Goal: Find specific page/section: Find specific page/section

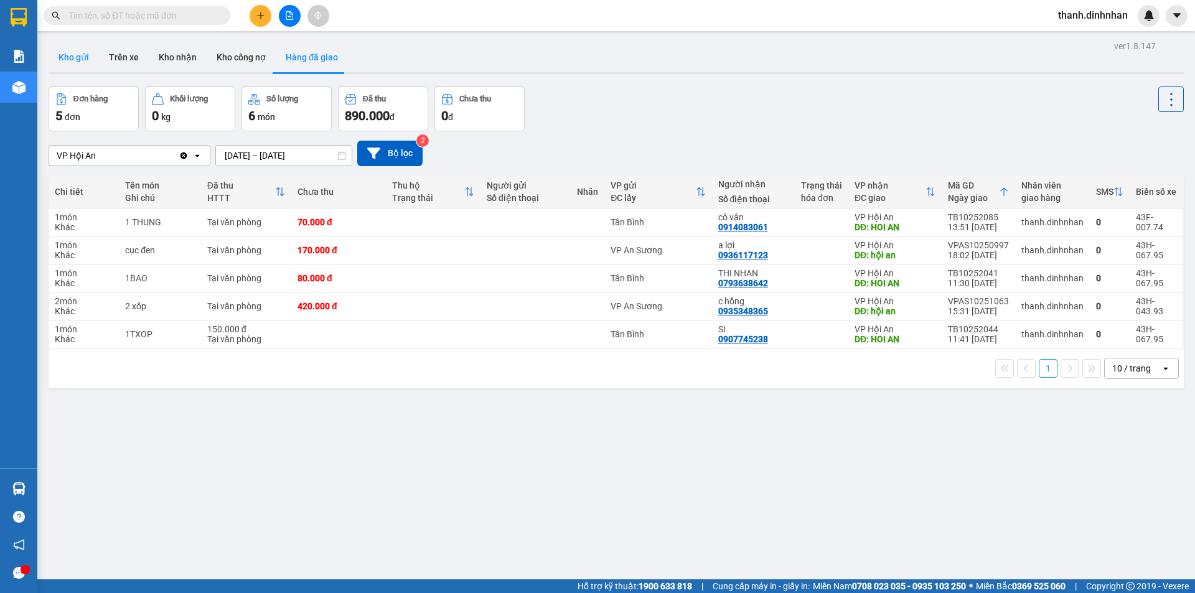
click at [78, 62] on button "Kho gửi" at bounding box center [74, 57] width 50 height 30
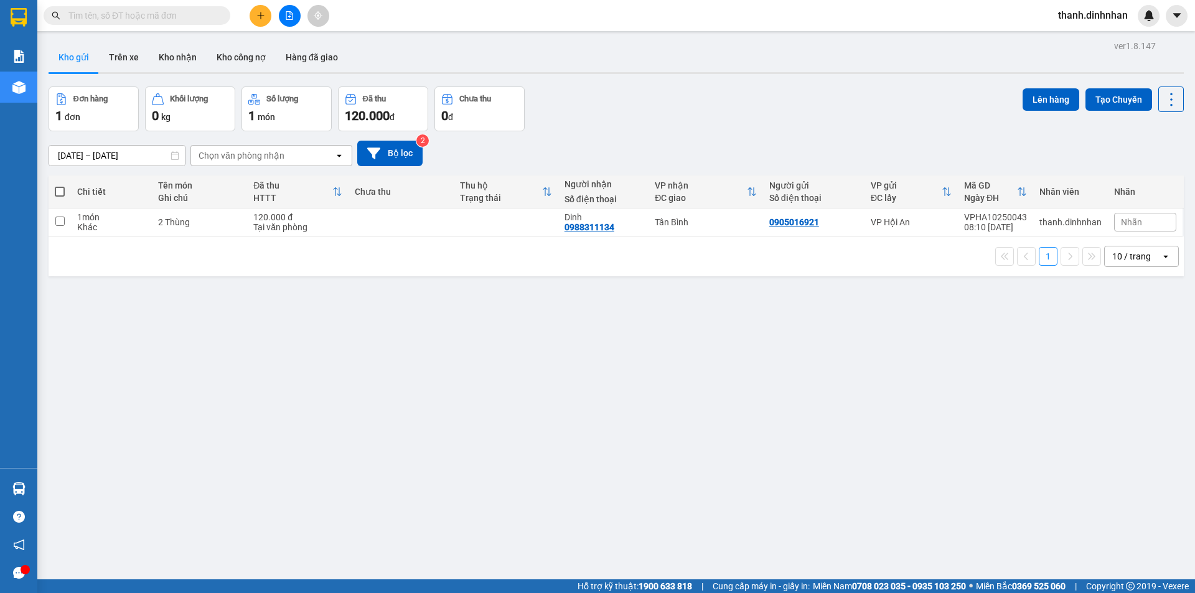
click at [585, 461] on div "ver 1.8.147 Kho gửi Trên xe Kho nhận Kho công nợ Hàng đã giao Đơn hàng 1 đơn Kh…" at bounding box center [617, 333] width 1146 height 593
click at [113, 58] on button "Trên xe" at bounding box center [124, 57] width 50 height 30
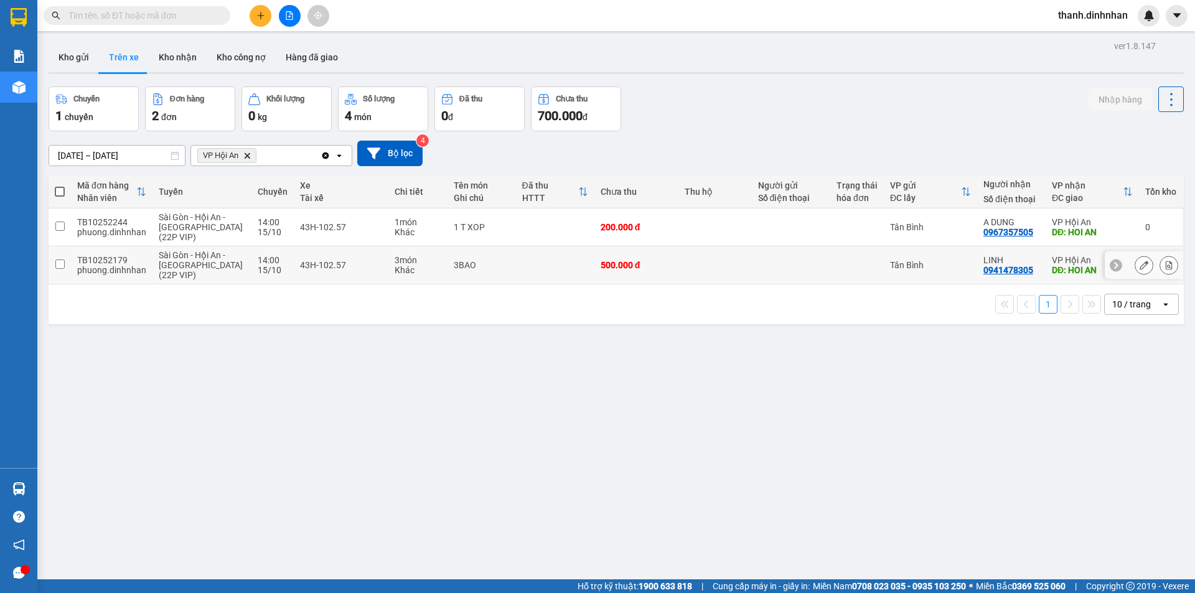
click at [996, 272] on div "0941478305" at bounding box center [1009, 270] width 50 height 10
copy div "0941478305"
click at [704, 410] on div "ver 1.8.147 Kho gửi Trên xe Kho nhận Kho công nợ Hàng đã giao Chuyến 1 chuyến Đ…" at bounding box center [617, 333] width 1146 height 593
click at [300, 431] on div "ver 1.8.147 Kho gửi Trên xe Kho nhận Kho công nợ Hàng đã giao Chuyến 1 chuyến Đ…" at bounding box center [617, 333] width 1146 height 593
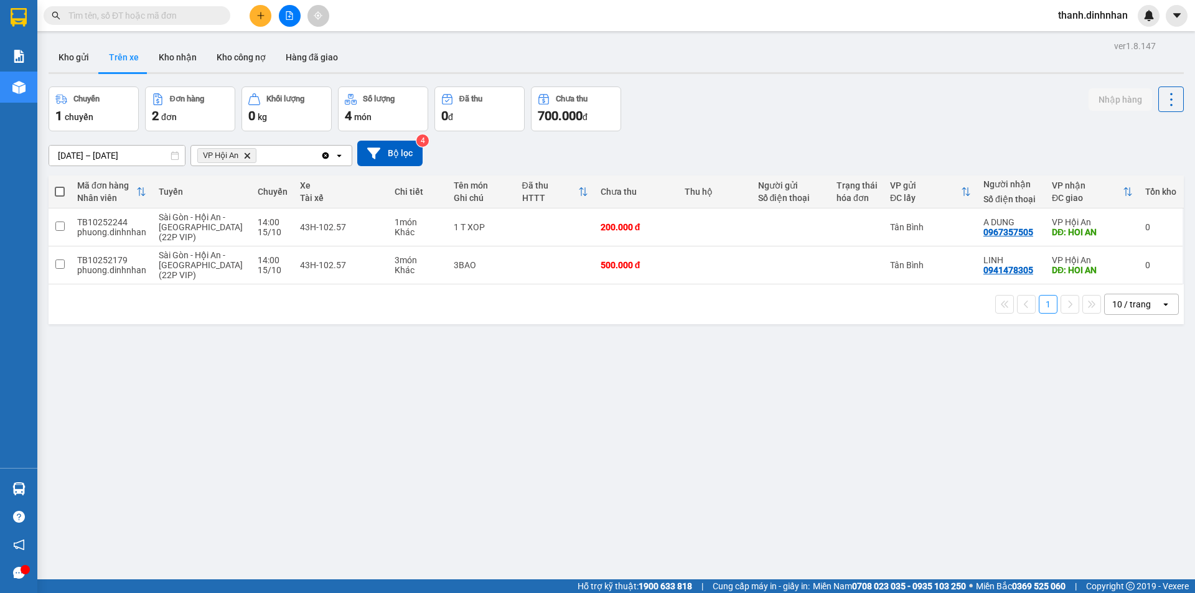
drag, startPoint x: 313, startPoint y: 462, endPoint x: 331, endPoint y: 431, distance: 35.7
click at [321, 458] on div "ver 1.8.147 Kho gửi Trên xe Kho nhận Kho công nợ Hàng đã giao Chuyến 1 chuyến Đ…" at bounding box center [617, 333] width 1146 height 593
click at [87, 66] on button "Kho gửi" at bounding box center [74, 57] width 50 height 30
